Goal: Task Accomplishment & Management: Manage account settings

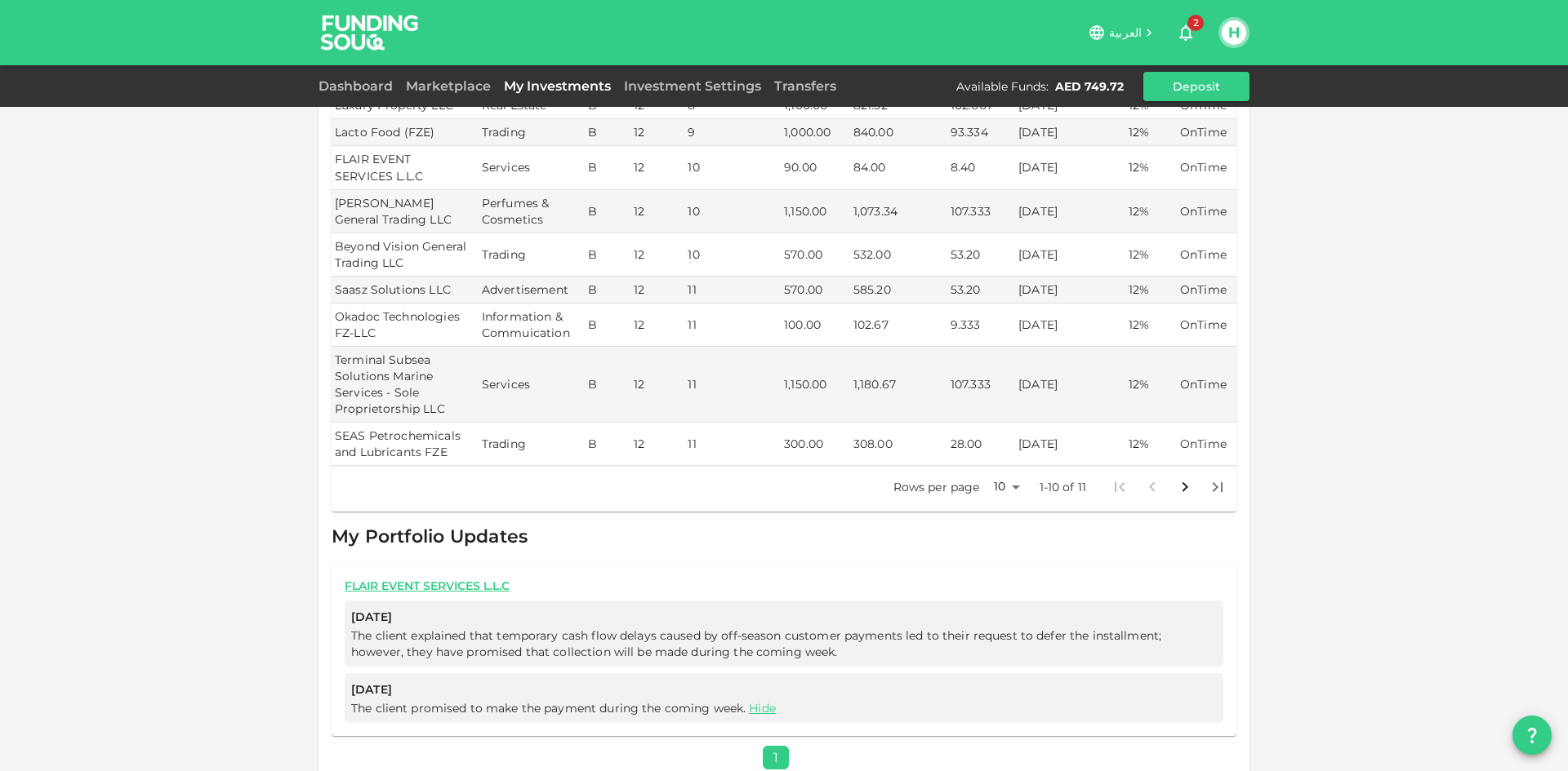
scroll to position [344, 0]
click at [1011, 466] on body "العربية 2 H Dashboard Marketplace My Investments Investment Settings Transfers …" at bounding box center [784, 386] width 1568 height 771
click at [1011, 466] on div at bounding box center [784, 386] width 1568 height 771
click at [1011, 466] on body "العربية 2 H Dashboard Marketplace My Investments Investment Settings Transfers …" at bounding box center [784, 386] width 1568 height 771
click at [1011, 466] on div at bounding box center [784, 386] width 1568 height 771
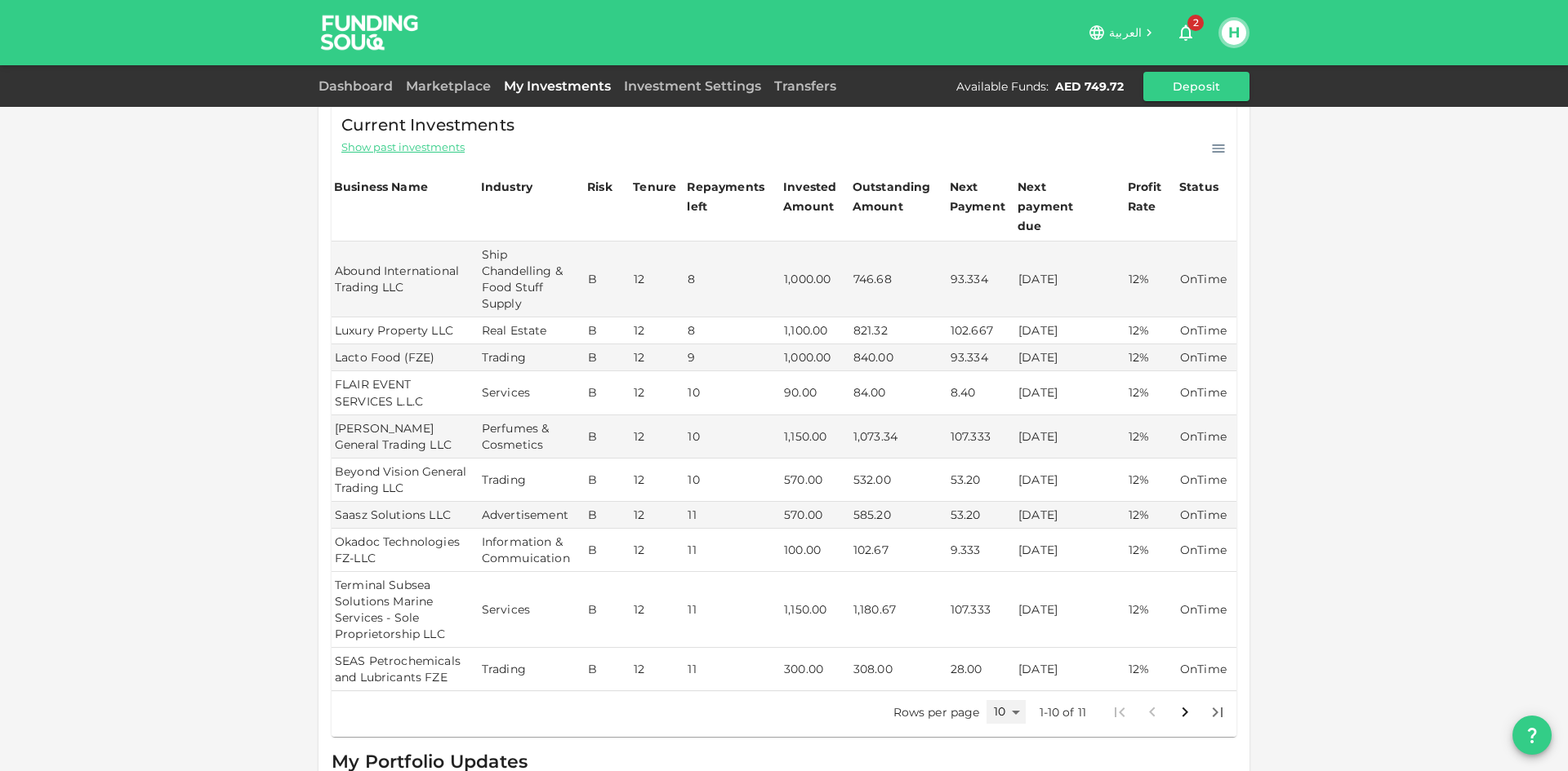
scroll to position [0, 0]
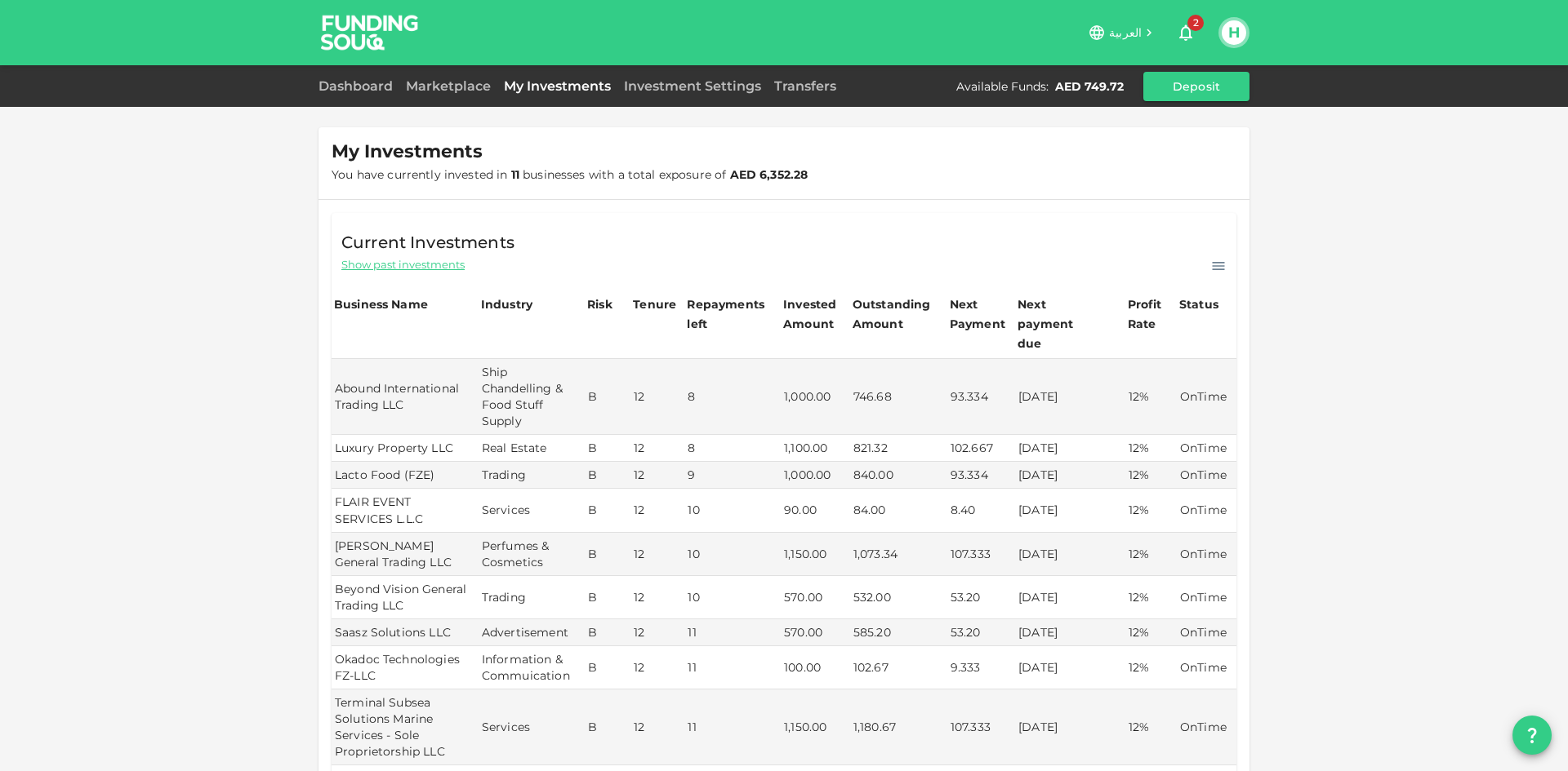
click at [1183, 31] on icon "button" at bounding box center [1185, 32] width 19 height 19
